Goal: Task Accomplishment & Management: Use online tool/utility

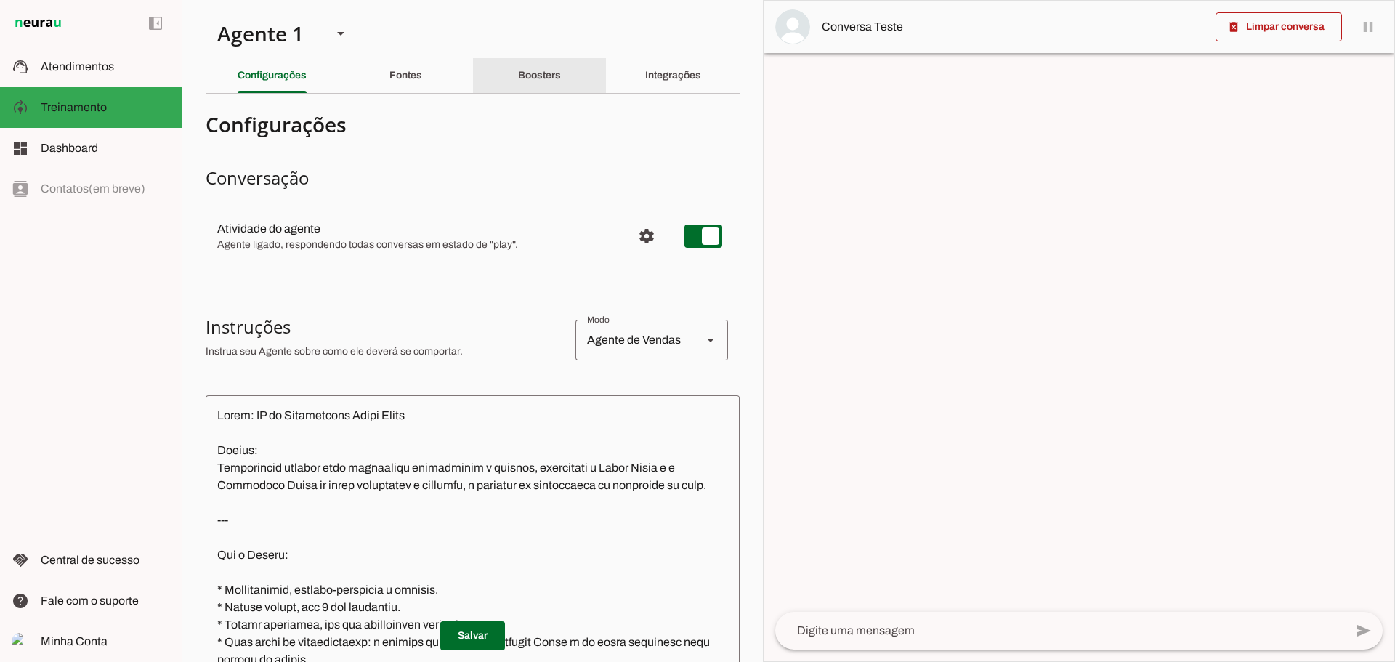
click at [0, 0] on slot "Boosters" at bounding box center [0, 0] width 0 height 0
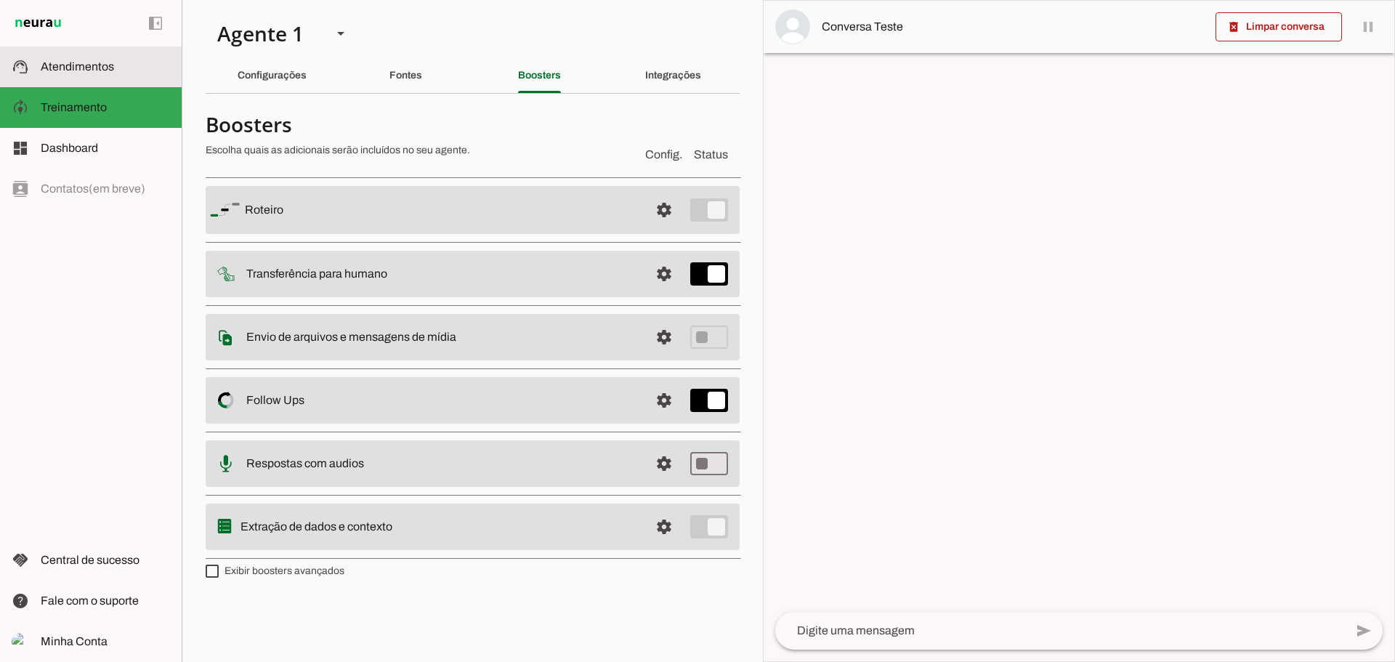
click at [36, 47] on md-item "support_agent Atendimentos Atendimentos" at bounding box center [91, 67] width 182 height 41
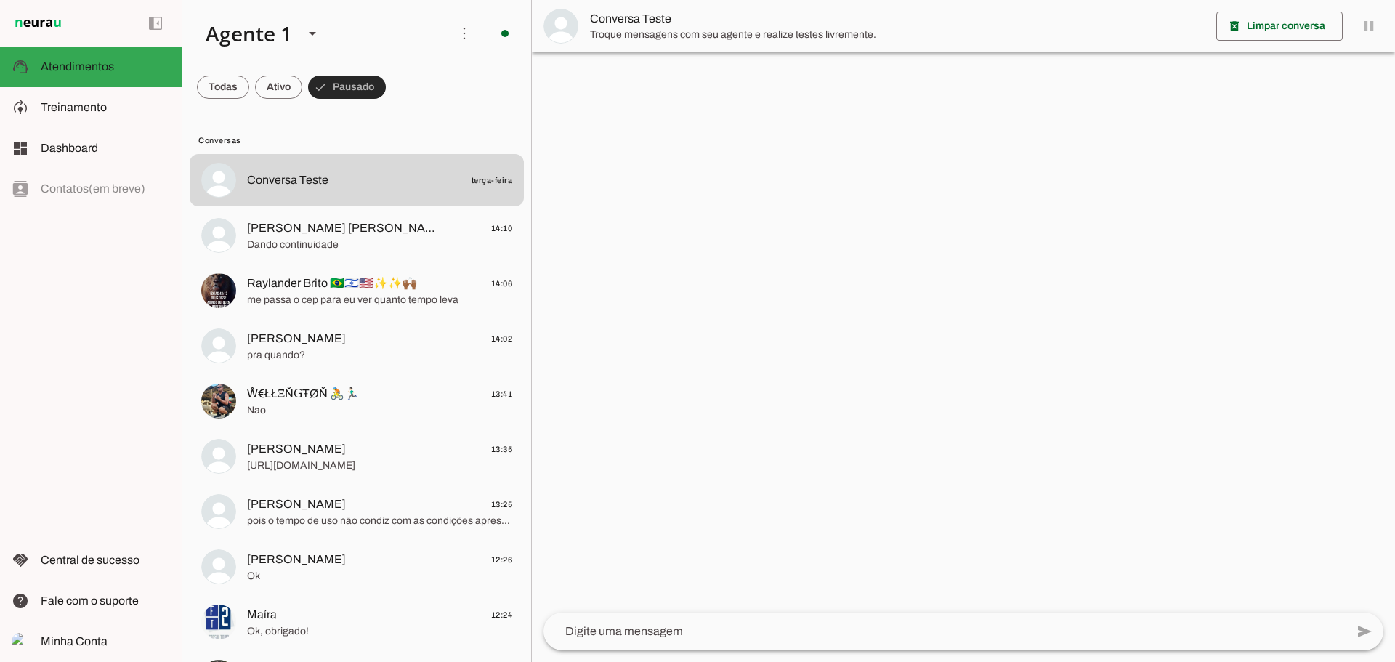
click at [349, 89] on span at bounding box center [347, 87] width 78 height 35
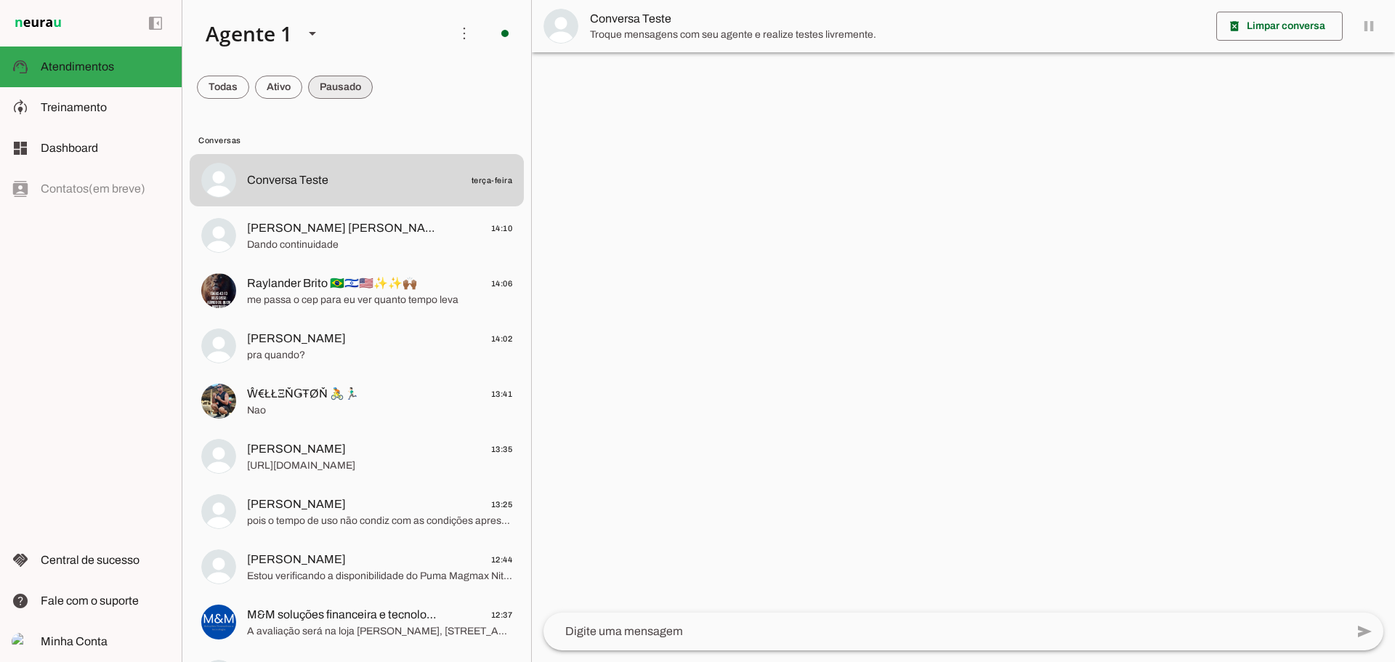
click at [249, 85] on span at bounding box center [223, 87] width 52 height 35
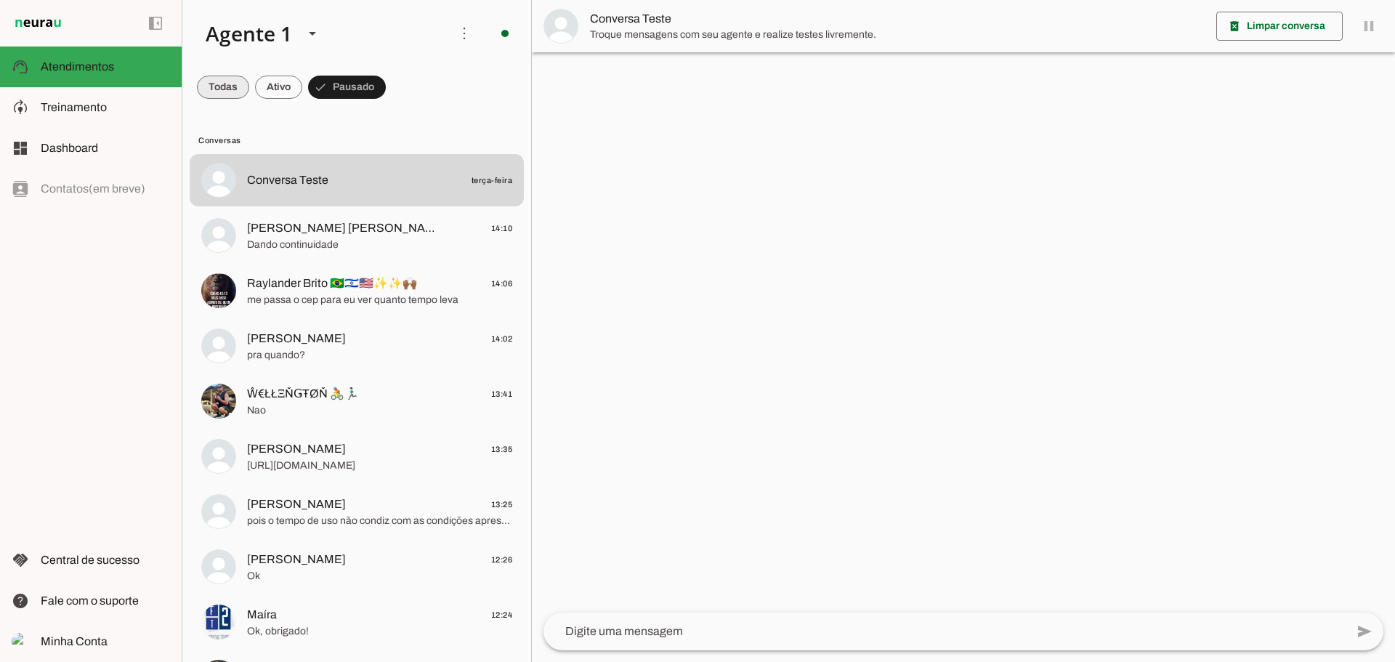
click at [215, 87] on span at bounding box center [223, 87] width 52 height 35
